Goal: Share content

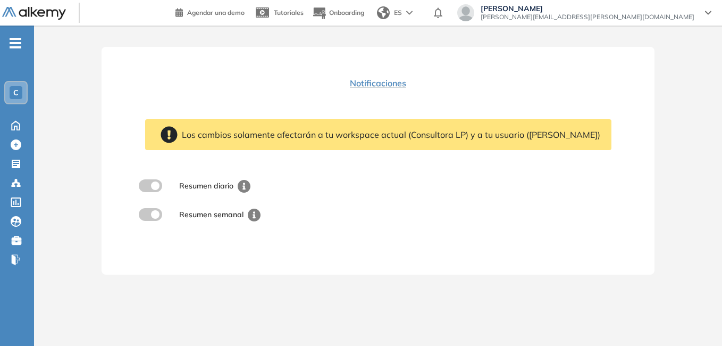
click at [22, 89] on div "C" at bounding box center [16, 92] width 13 height 13
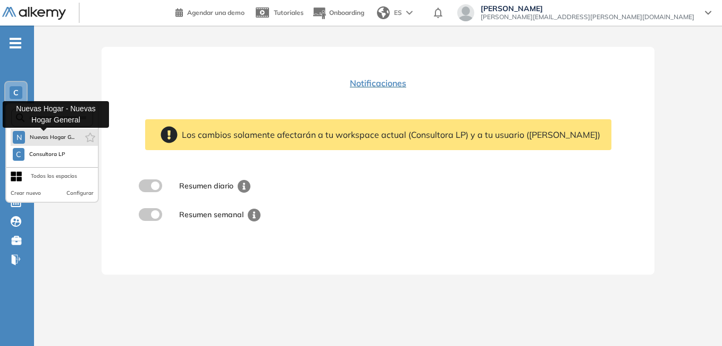
click at [23, 133] on div "N" at bounding box center [19, 137] width 12 height 13
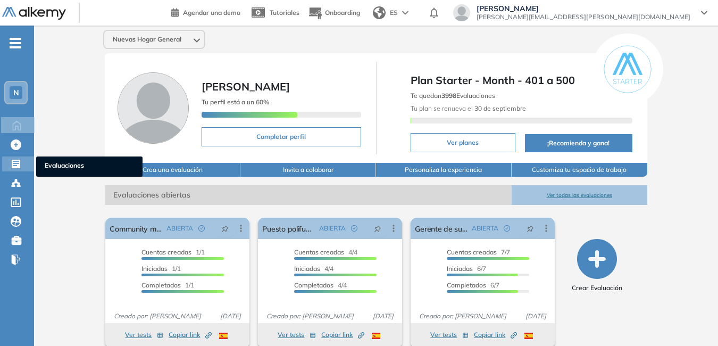
click at [56, 167] on span "Evaluaciones" at bounding box center [89, 167] width 89 height 12
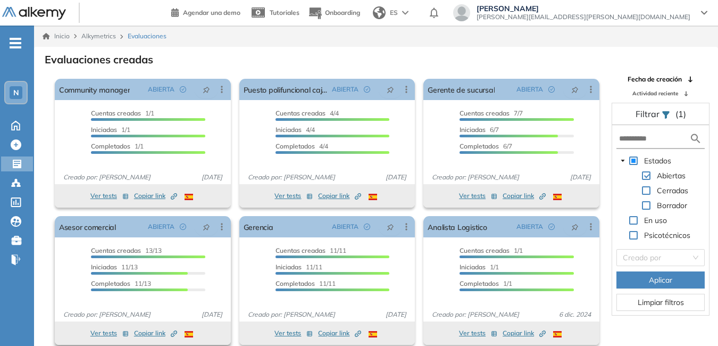
click at [108, 331] on button "Ver tests" at bounding box center [109, 333] width 38 height 13
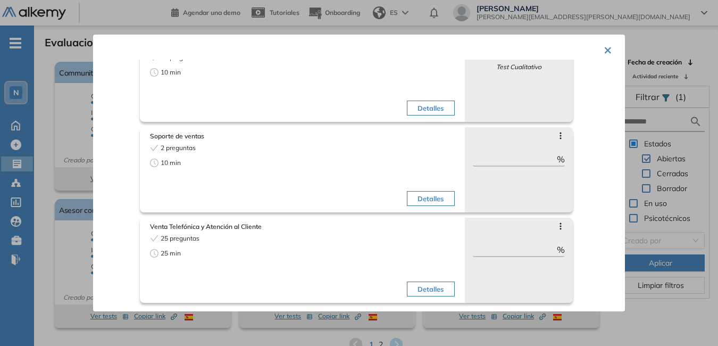
scroll to position [26, 0]
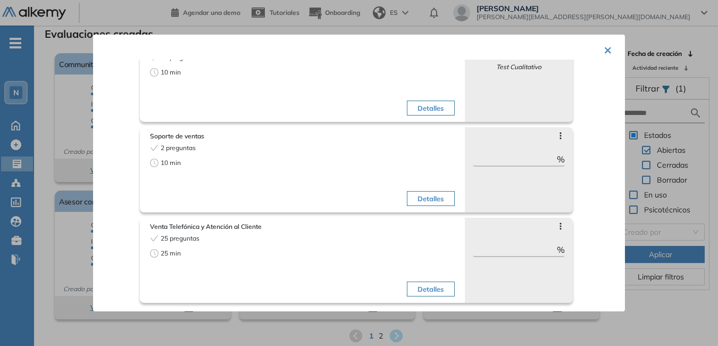
click at [606, 47] on button "×" at bounding box center [608, 49] width 9 height 21
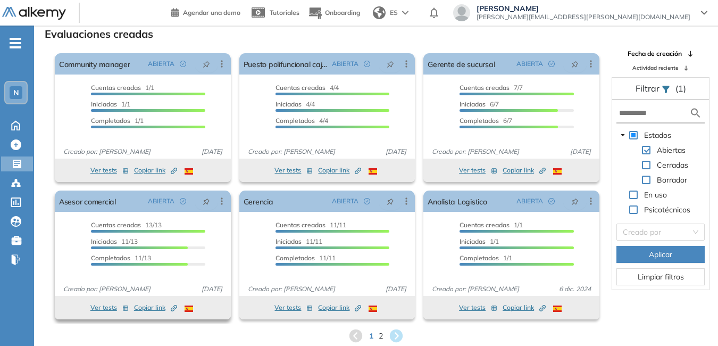
click at [147, 304] on span "Copiar link Created by potrace 1.16, written by [PERSON_NAME] [DATE]-[DATE]" at bounding box center [155, 308] width 43 height 10
